Goal: Task Accomplishment & Management: Use online tool/utility

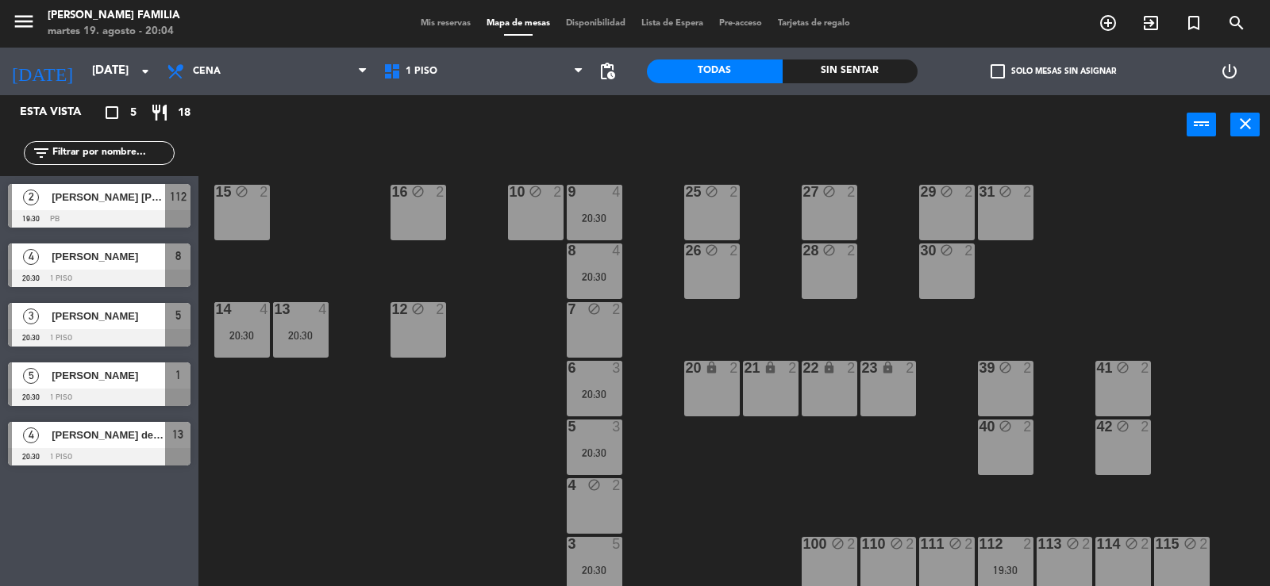
click at [434, 21] on span "Mis reservas" at bounding box center [446, 23] width 66 height 9
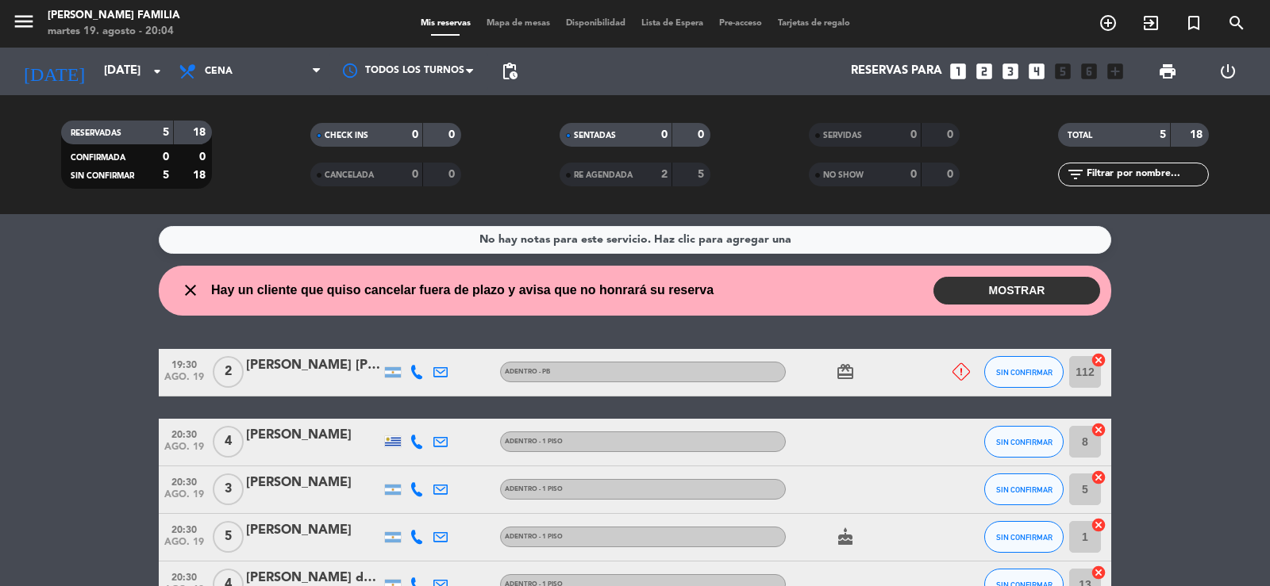
click at [1028, 294] on button "MOSTRAR" at bounding box center [1016, 291] width 167 height 28
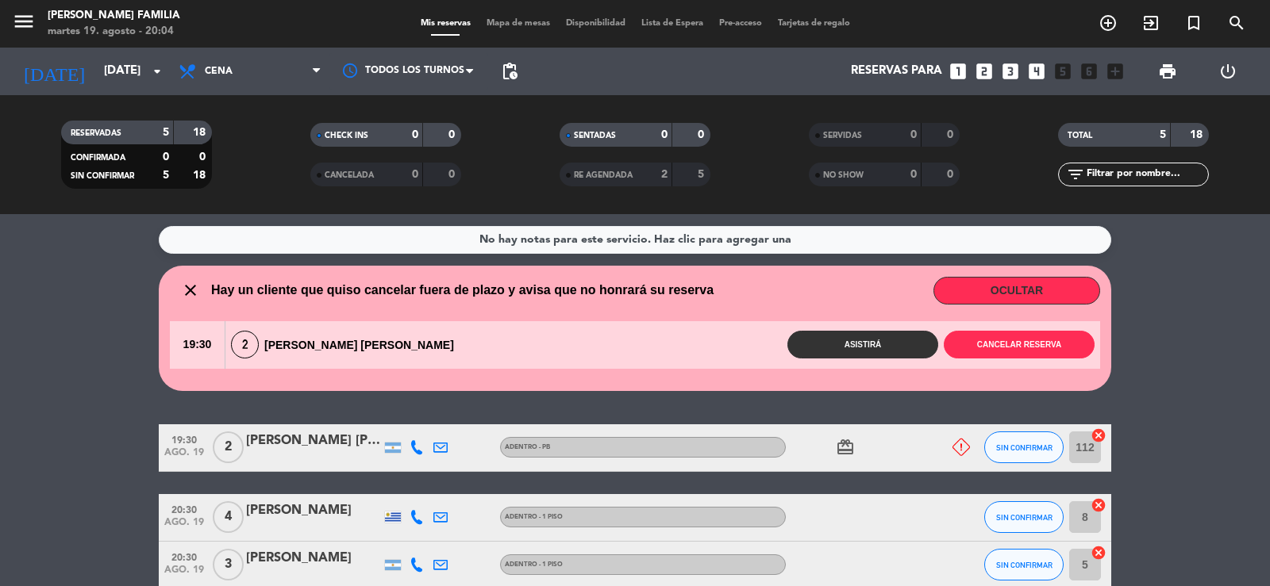
click at [1028, 290] on button "OCULTAR" at bounding box center [1016, 291] width 167 height 28
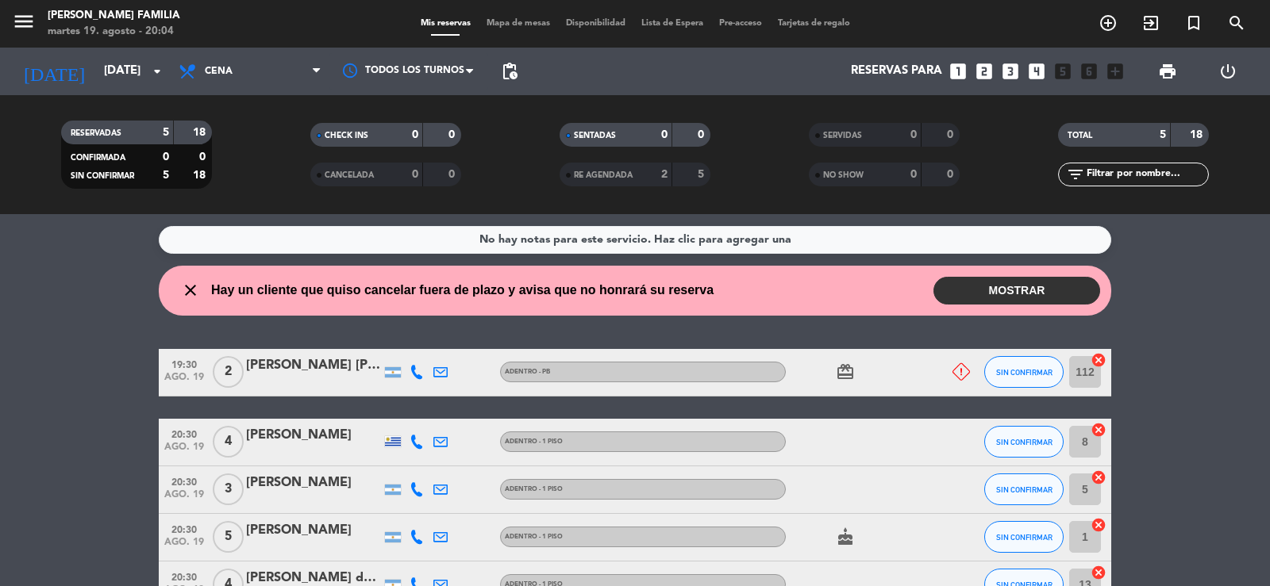
click at [511, 22] on span "Mapa de mesas" at bounding box center [518, 23] width 79 height 9
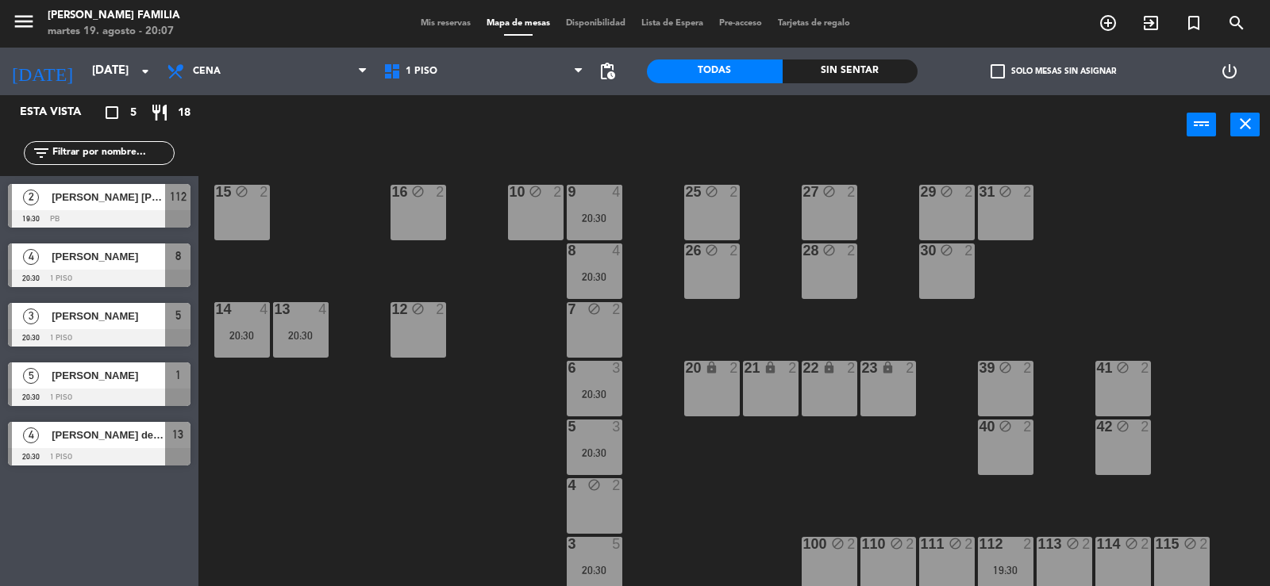
click at [243, 220] on div "15 block 2" at bounding box center [242, 213] width 56 height 56
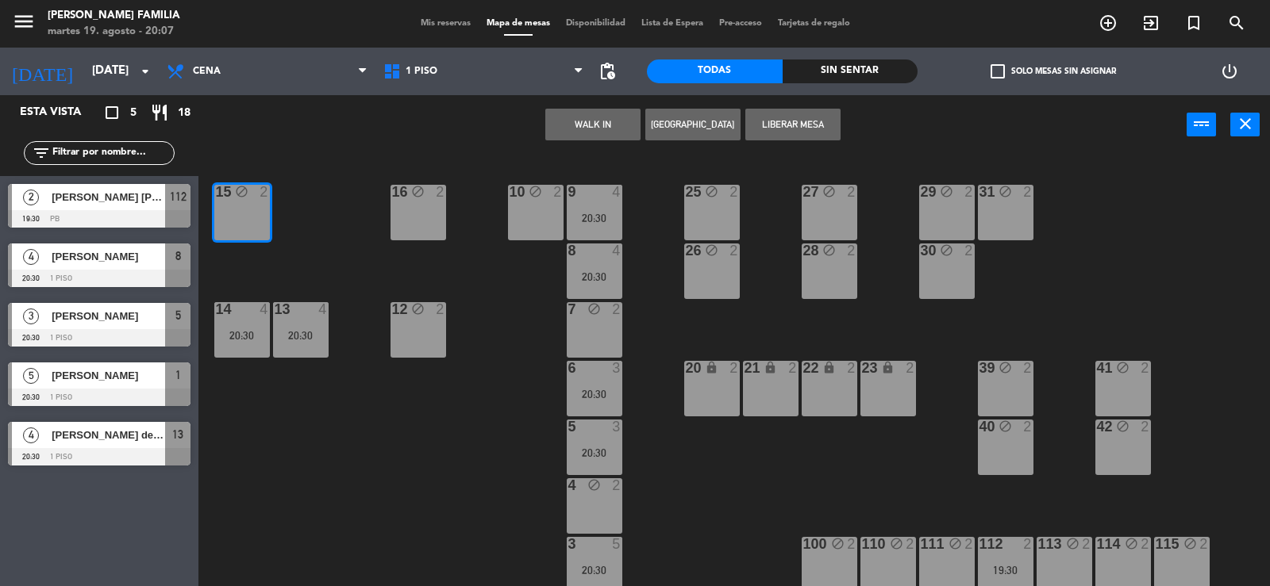
click at [243, 220] on div "15 block 2" at bounding box center [242, 213] width 56 height 56
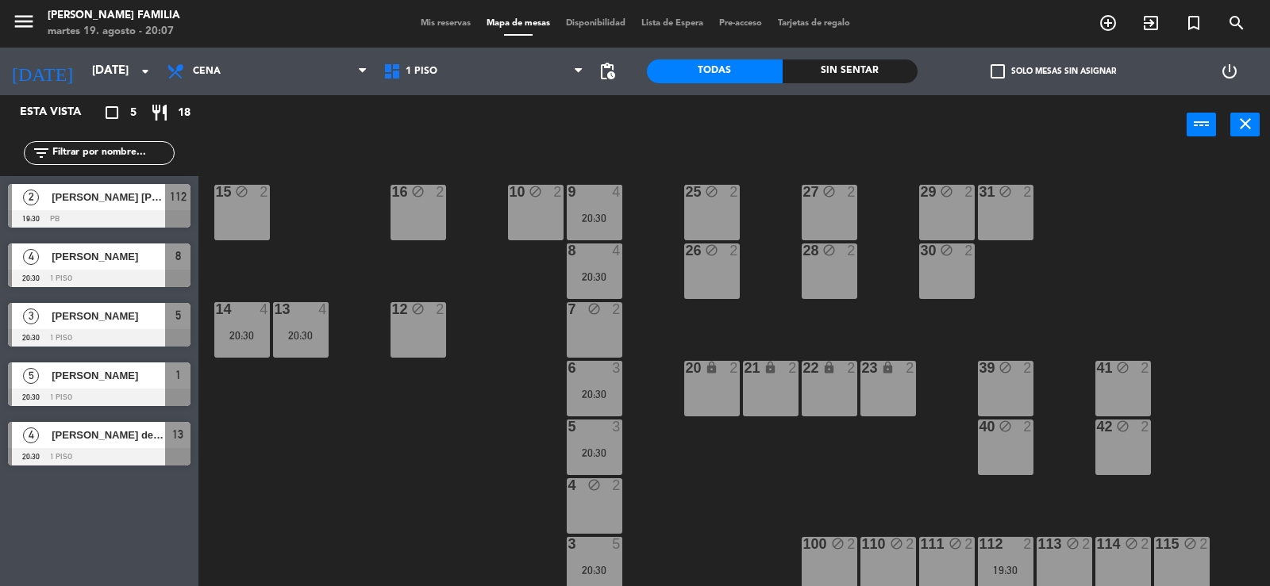
click at [243, 220] on div "15 block 2" at bounding box center [242, 213] width 56 height 56
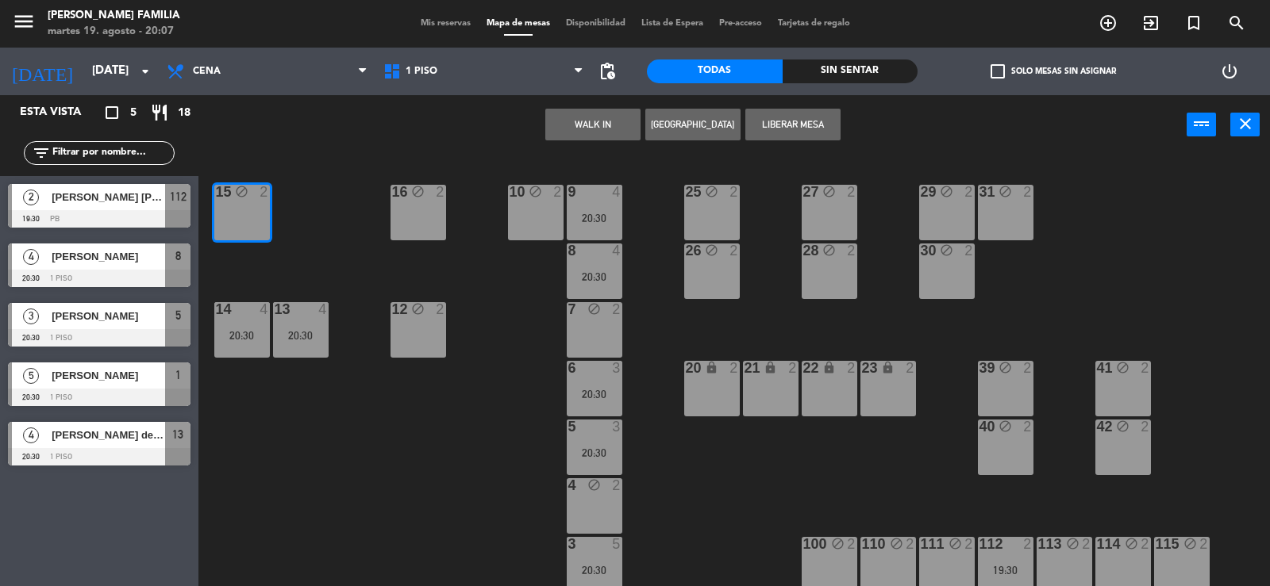
click at [243, 220] on div "15 block 2" at bounding box center [242, 213] width 56 height 56
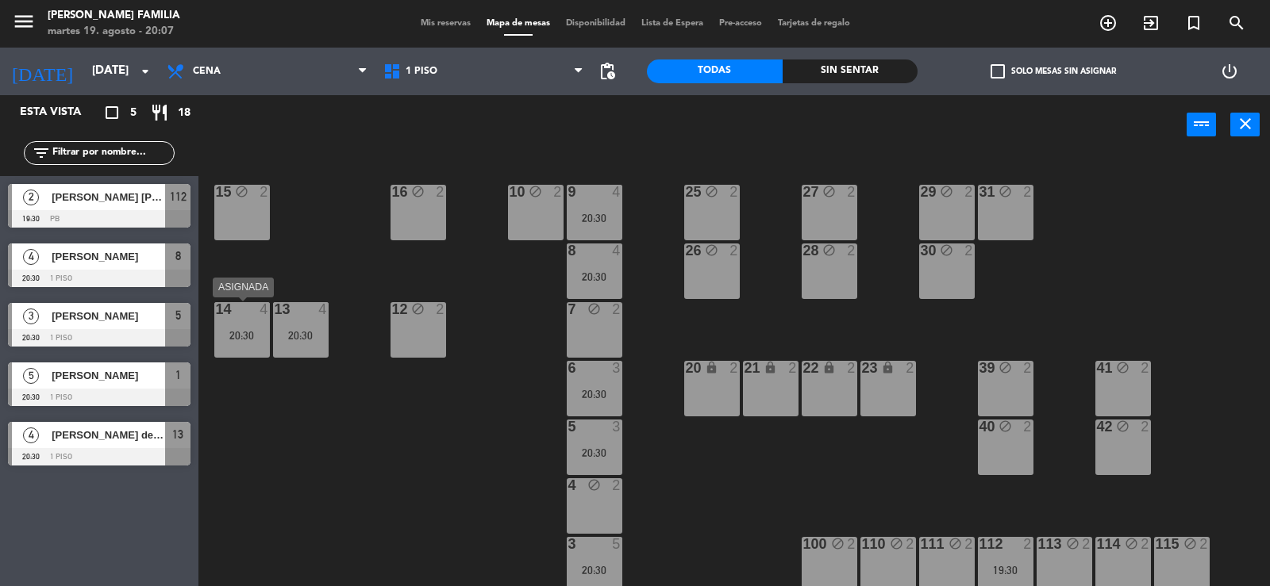
click at [237, 332] on div "20:30" at bounding box center [242, 335] width 56 height 11
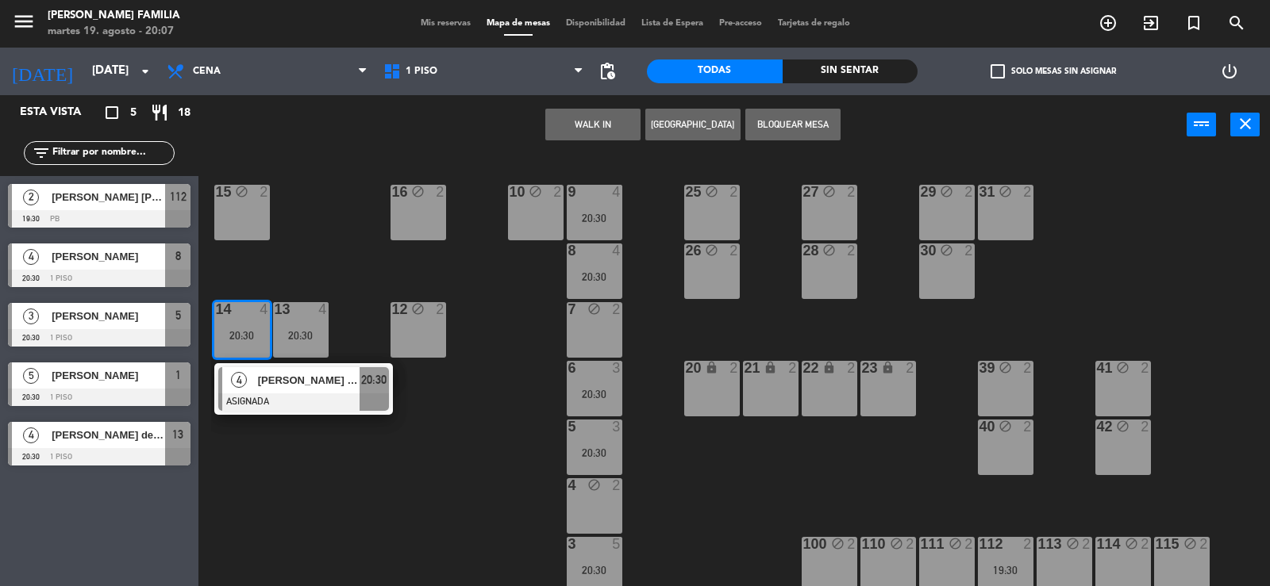
click at [237, 332] on div "20:30" at bounding box center [242, 335] width 56 height 11
